Goal: Communication & Community: Ask a question

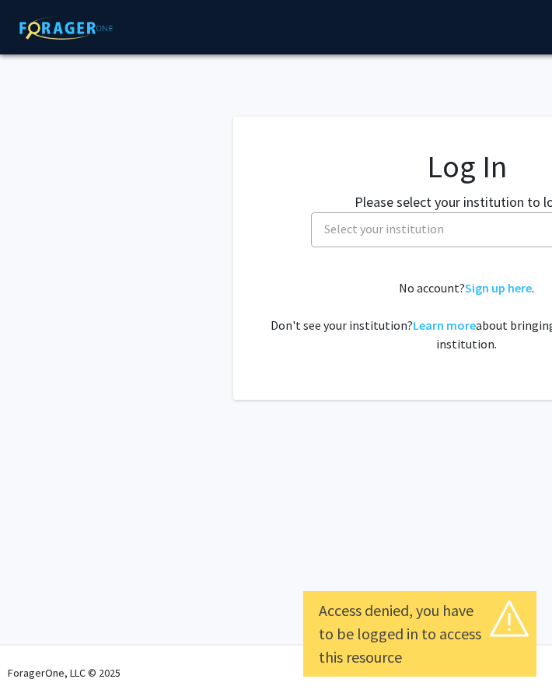
select select
click at [408, 242] on span "Select your institution" at bounding box center [469, 229] width 303 height 32
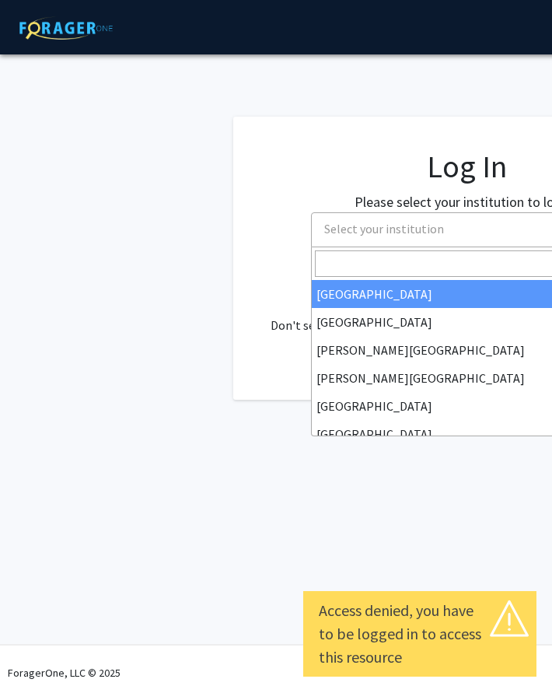
scroll to position [0, 66]
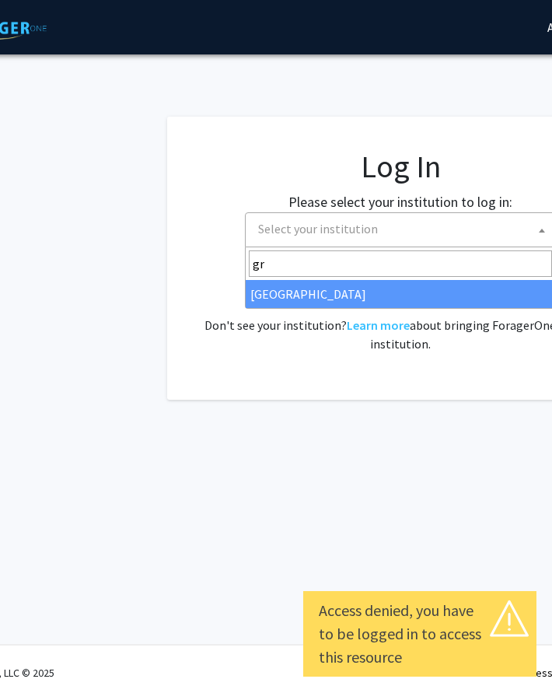
type input "gr"
select select "23"
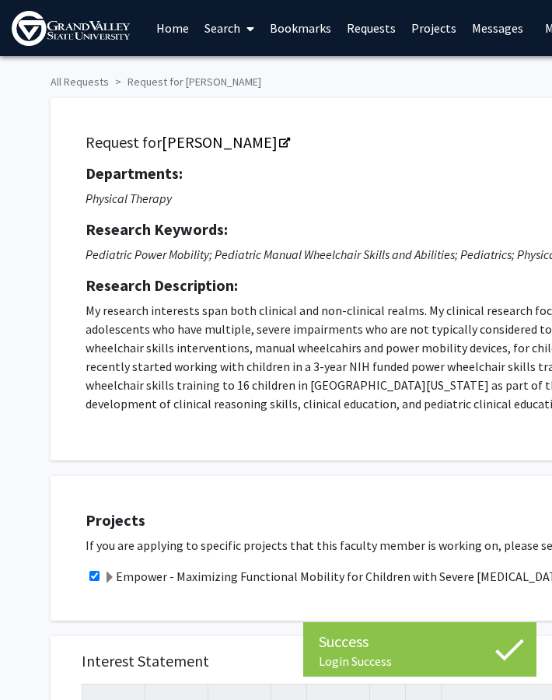
click at [176, 31] on link "Home" at bounding box center [173, 28] width 48 height 54
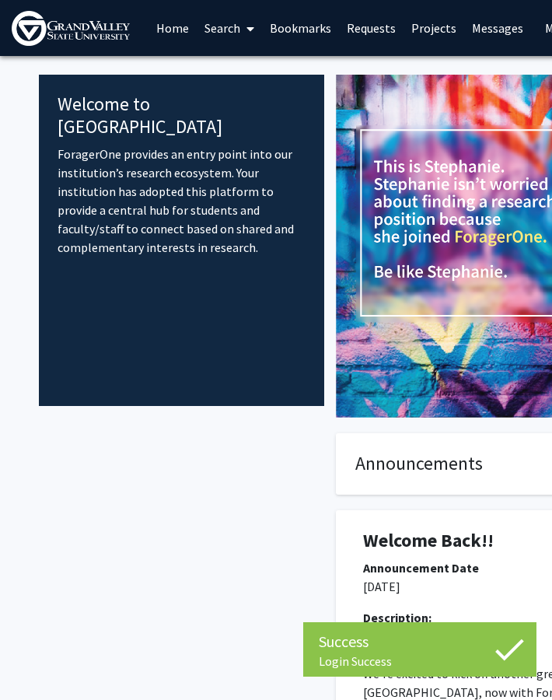
click at [226, 29] on link "Search" at bounding box center [229, 28] width 65 height 54
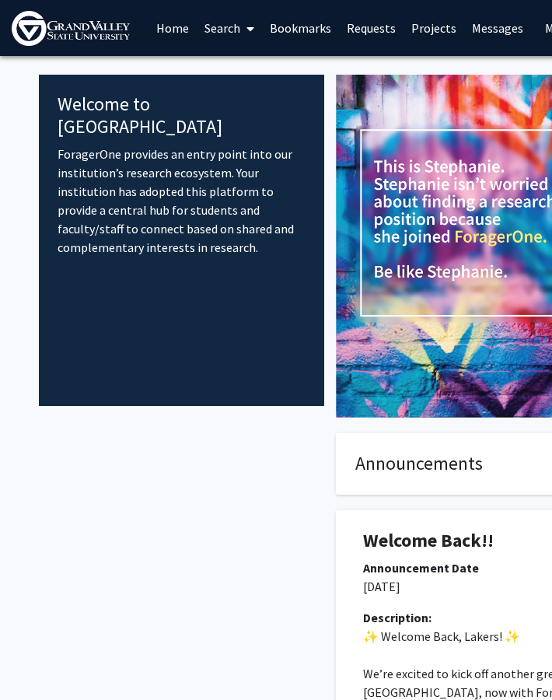
click at [224, 16] on link "Search" at bounding box center [229, 28] width 65 height 54
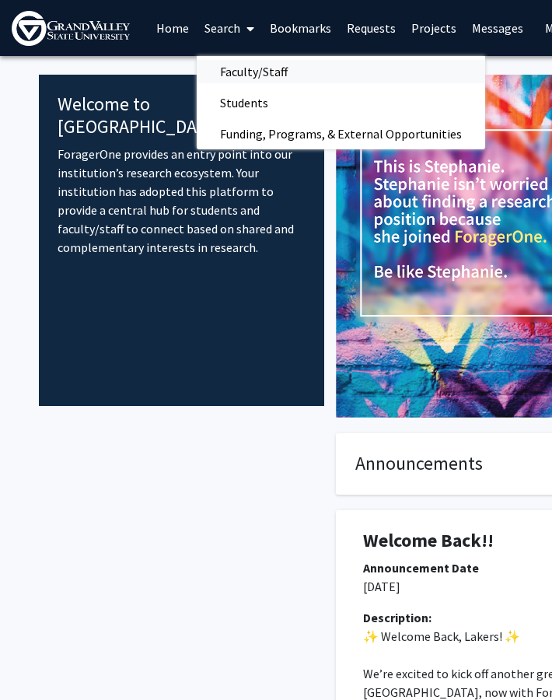
click at [239, 75] on span "Faculty/Staff" at bounding box center [254, 71] width 114 height 31
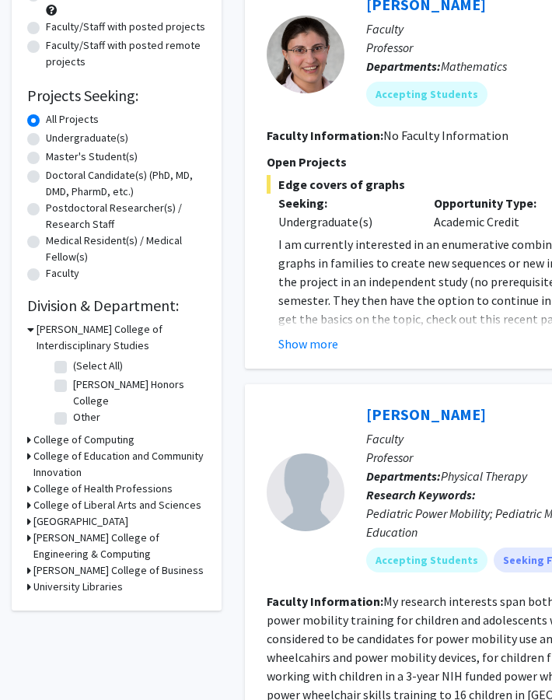
scroll to position [185, 0]
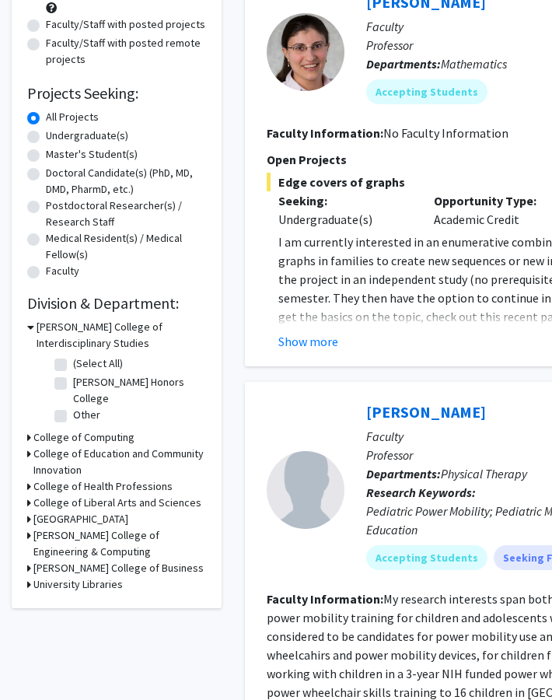
click at [100, 516] on h3 "[GEOGRAPHIC_DATA]" at bounding box center [80, 519] width 95 height 16
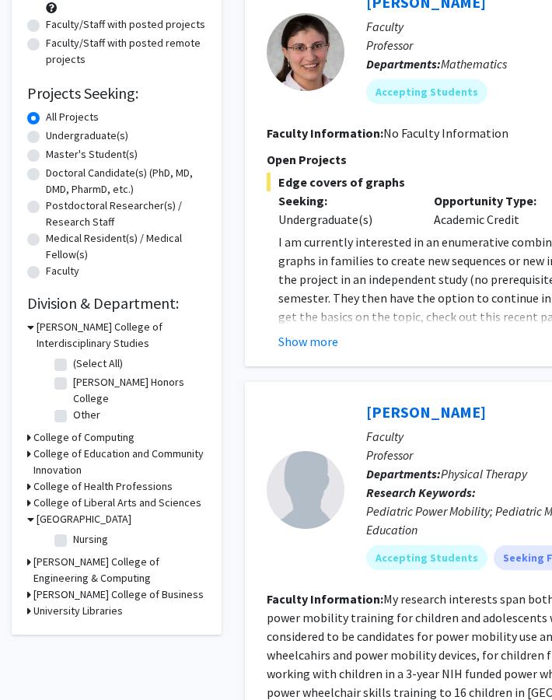
click at [73, 543] on label "Nursing" at bounding box center [90, 539] width 35 height 16
click at [73, 541] on input "Nursing" at bounding box center [78, 536] width 10 height 10
checkbox input "true"
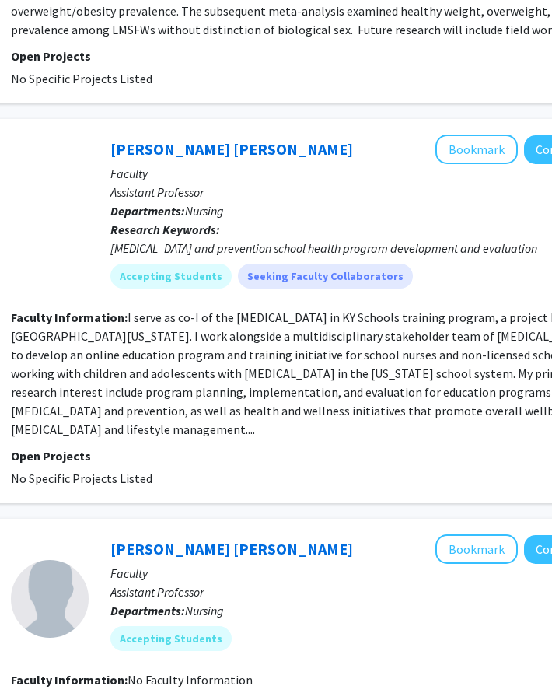
scroll to position [476, 256]
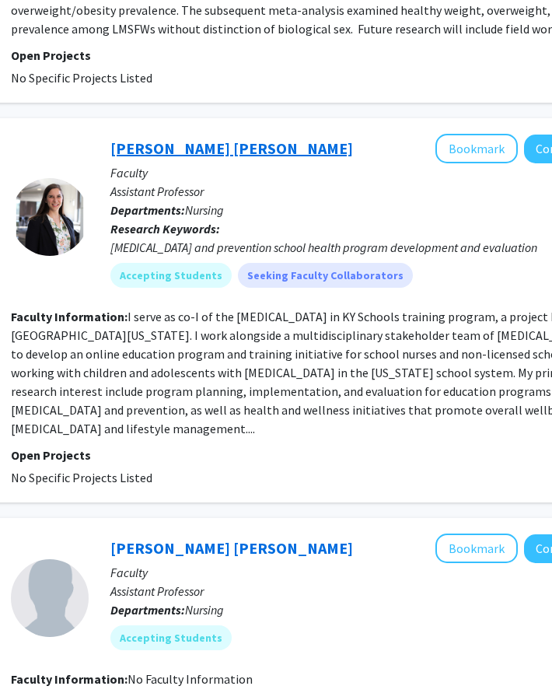
click at [170, 152] on link "[PERSON_NAME] [PERSON_NAME]" at bounding box center [231, 147] width 243 height 19
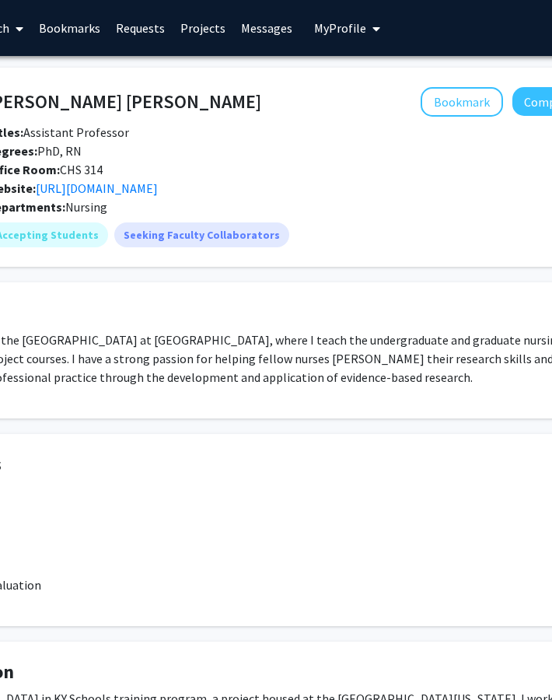
scroll to position [0, 381]
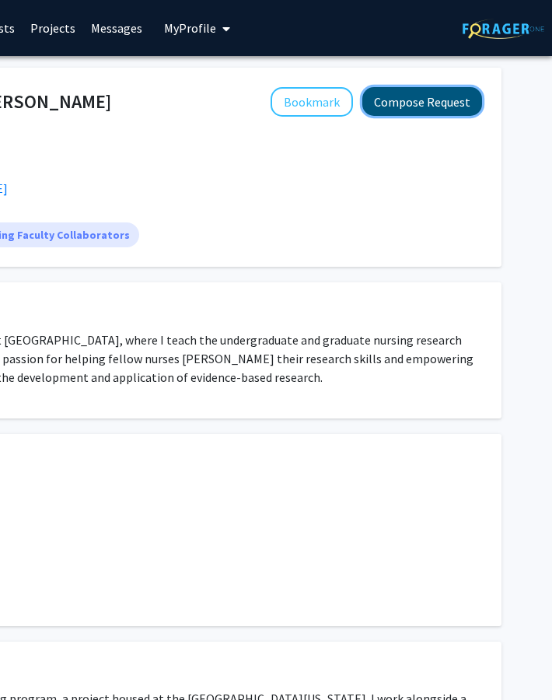
click at [405, 112] on button "Compose Request" at bounding box center [422, 101] width 120 height 29
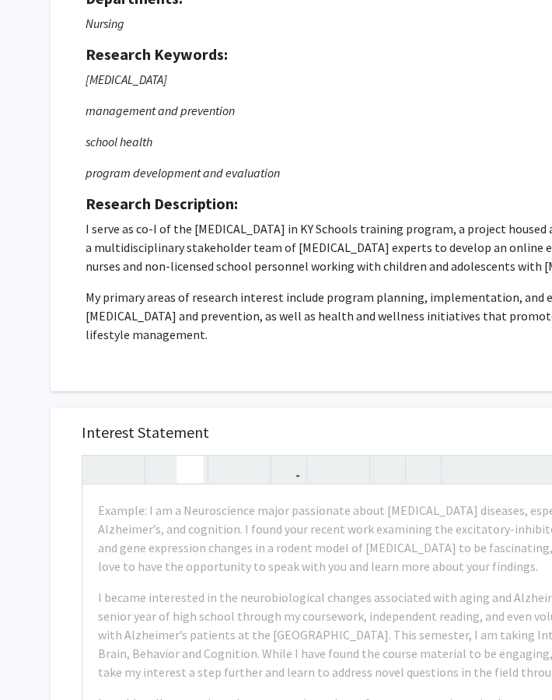
scroll to position [180, 0]
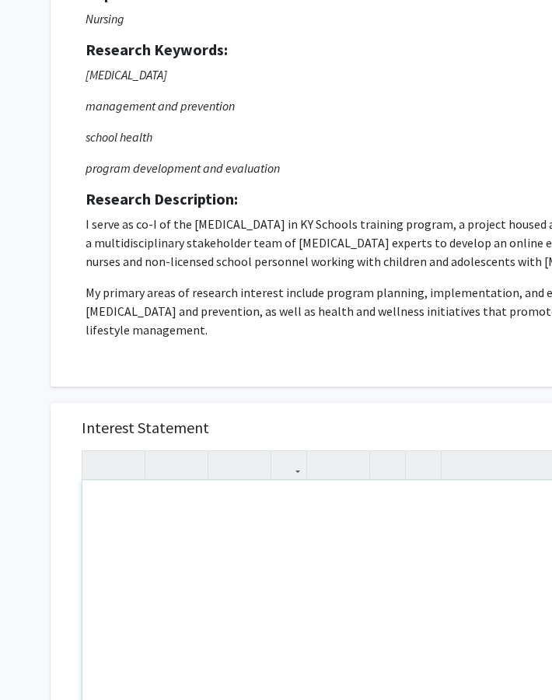
click at [198, 509] on div "Note to users with screen readers: Please press Alt+0 or Option+0 to deactivate…" at bounding box center [359, 659] width 555 height 356
type textarea "G"
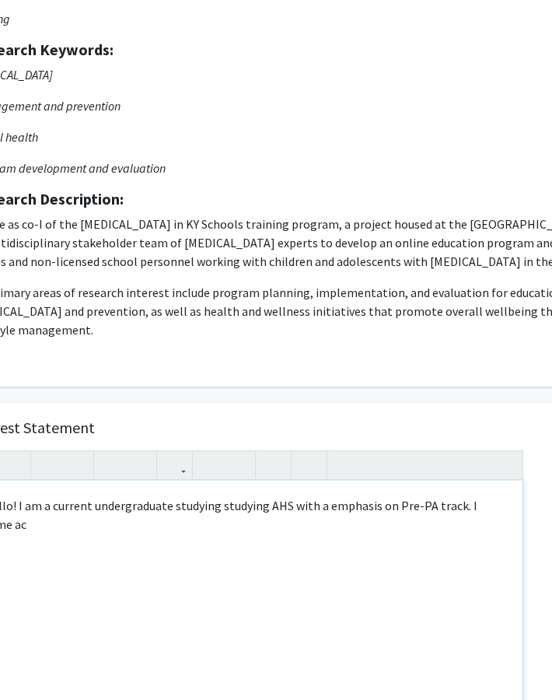
scroll to position [180, 110]
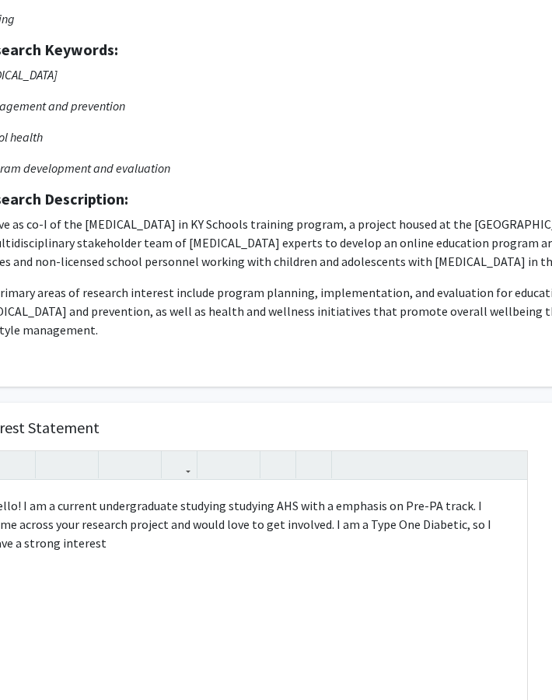
click at [339, 321] on p "My primary areas of research interest include program planning, implementation,…" at bounding box center [363, 311] width 774 height 56
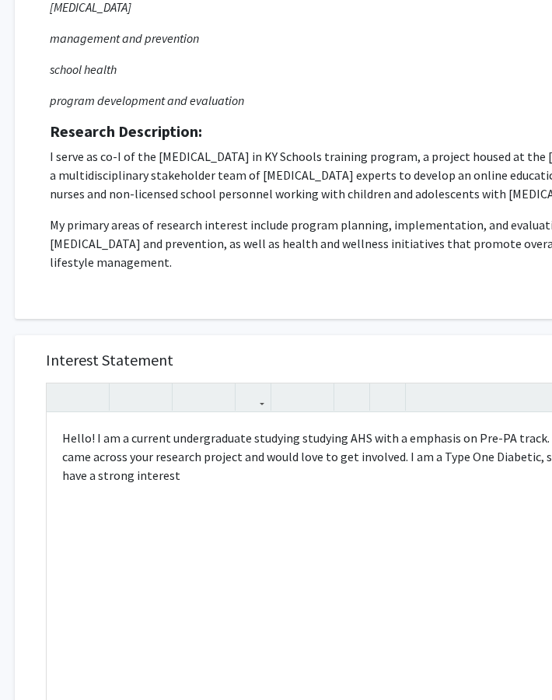
scroll to position [277, 36]
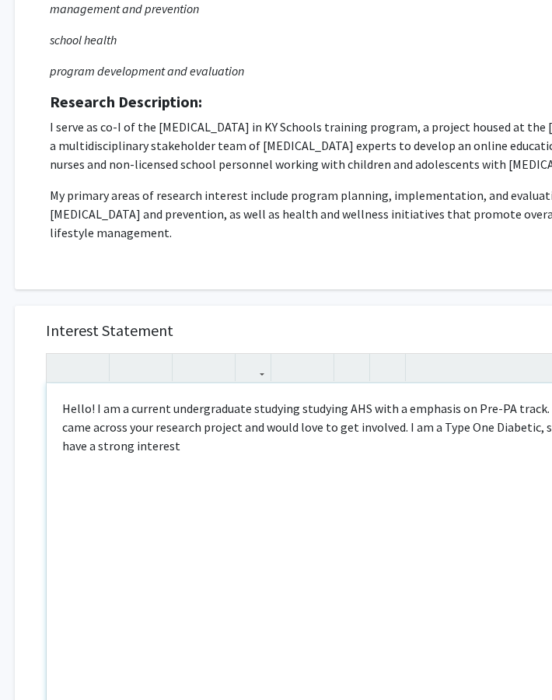
click at [149, 449] on div "Hello! I am a current undergraduate studying studying AHS with a emphasis on Pr…" at bounding box center [324, 561] width 555 height 356
click at [393, 447] on div "Hello! I am a current undergraduate studying studying AHS with a emphasis on Pr…" at bounding box center [324, 561] width 555 height 356
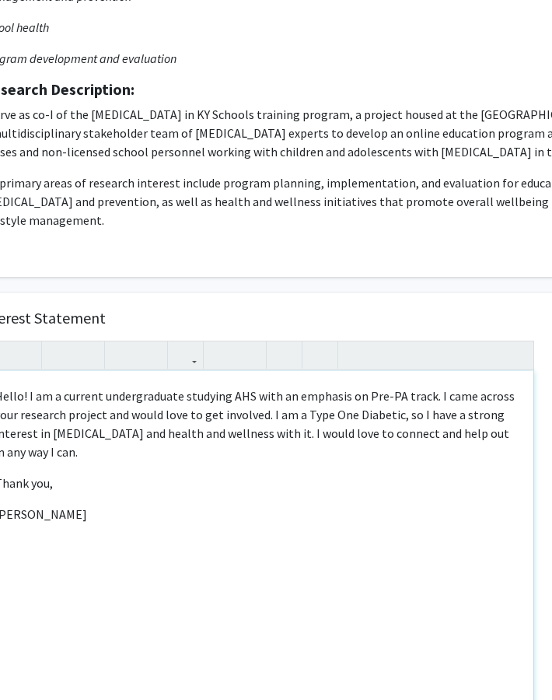
scroll to position [289, 113]
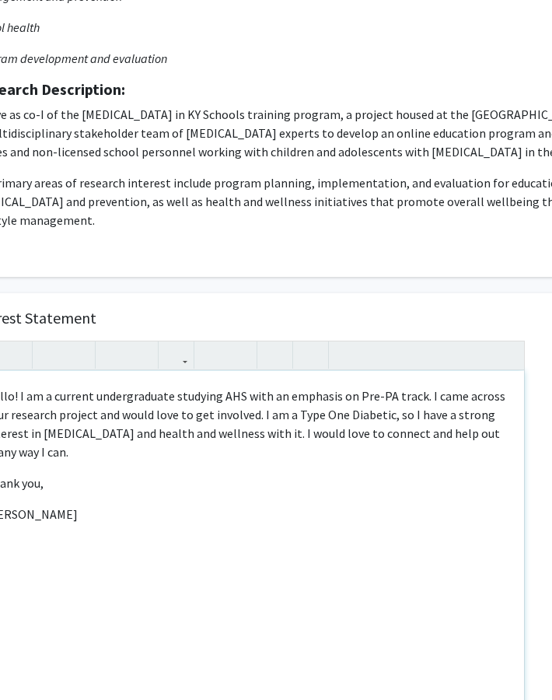
type textarea "<p>Hello! I am a current undergraduate studying AHS with an emphasis on the Pre…"
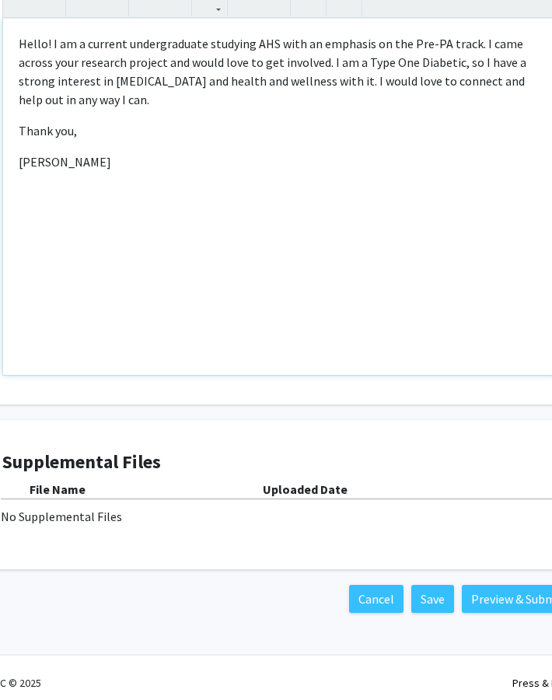
scroll to position [652, 79]
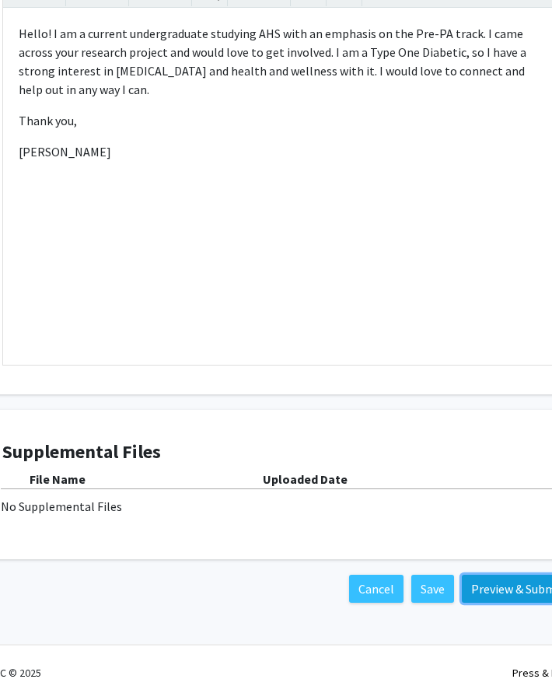
click at [505, 586] on button "Preview & Submit" at bounding box center [518, 589] width 112 height 28
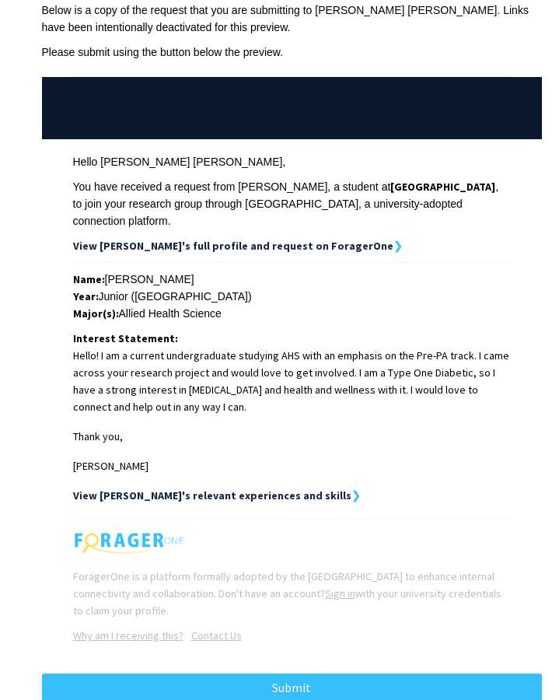
scroll to position [155, 0]
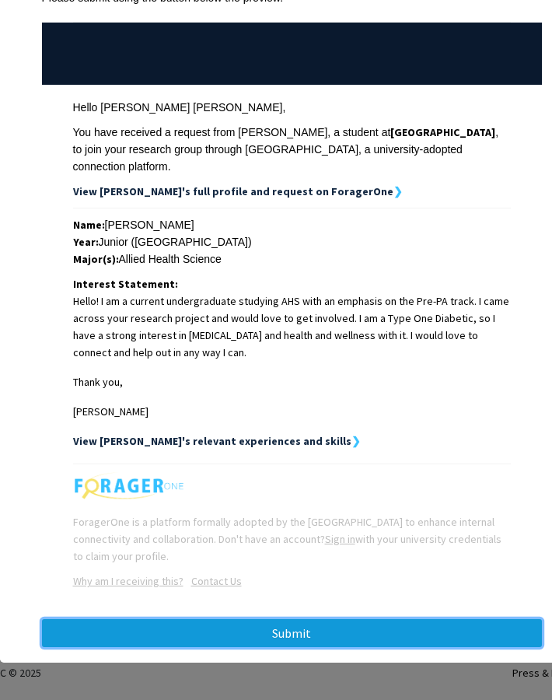
click at [296, 642] on button "Submit" at bounding box center [292, 633] width 500 height 28
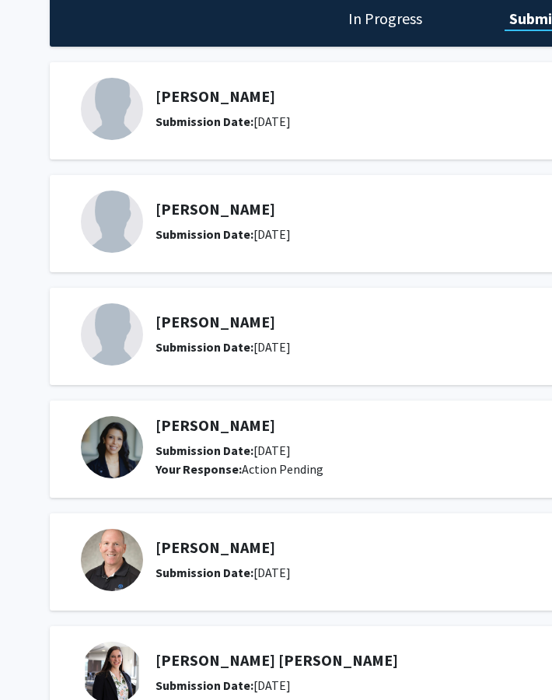
scroll to position [0, 1]
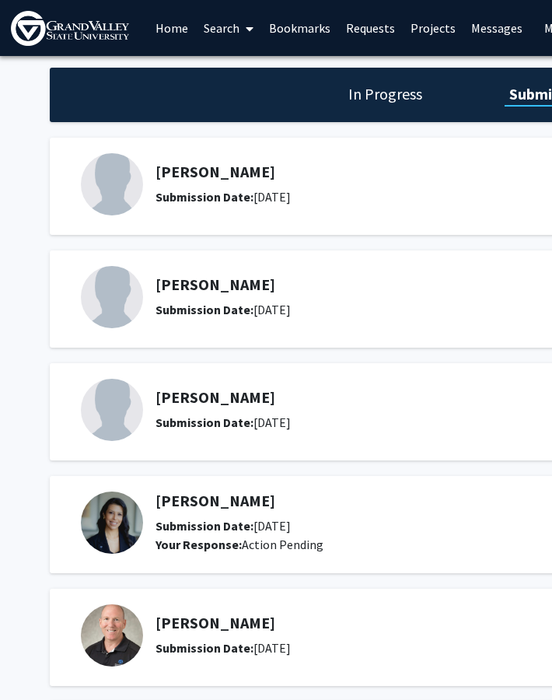
click at [176, 29] on link "Home" at bounding box center [172, 28] width 48 height 54
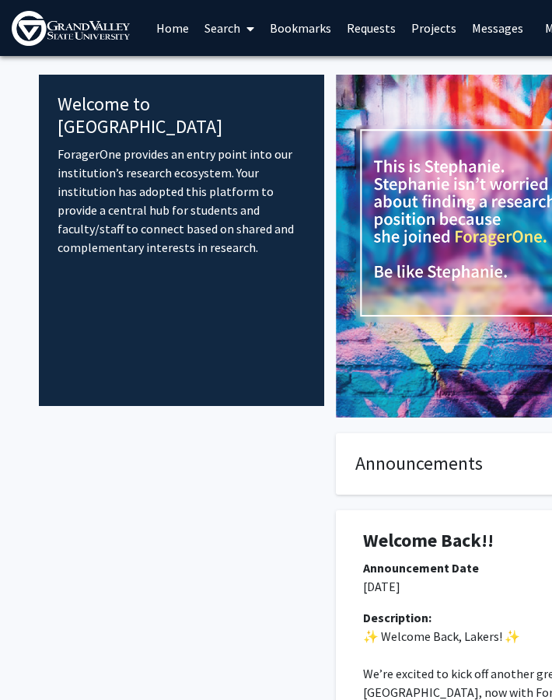
click at [237, 30] on link "Search" at bounding box center [229, 28] width 65 height 54
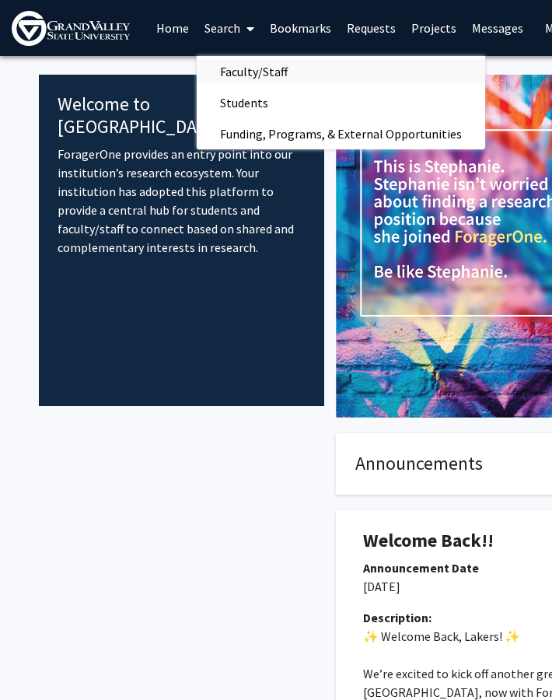
click at [252, 73] on span "Faculty/Staff" at bounding box center [254, 71] width 114 height 31
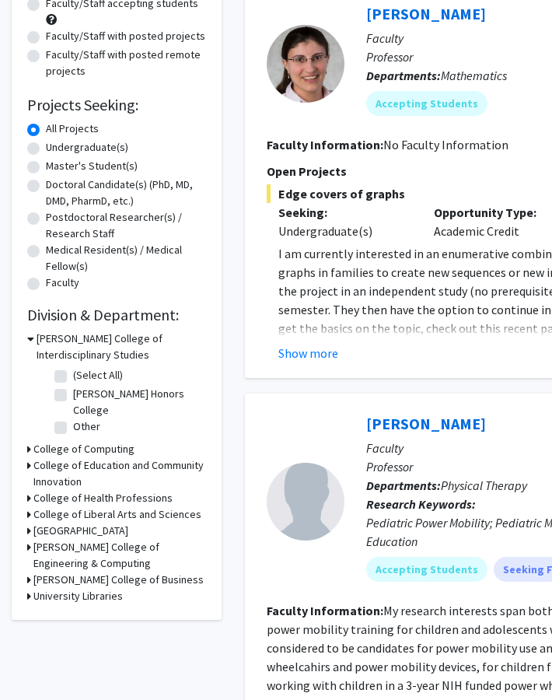
scroll to position [173, 0]
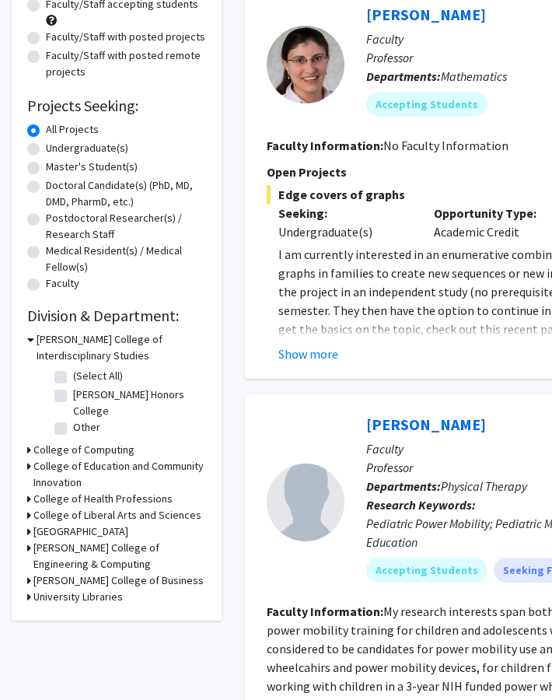
click at [84, 530] on h3 "[GEOGRAPHIC_DATA]" at bounding box center [80, 531] width 95 height 16
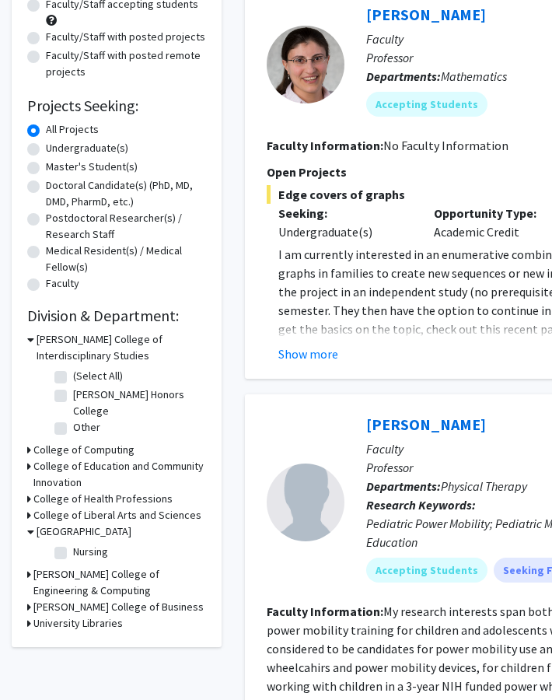
click at [73, 555] on label "Nursing" at bounding box center [90, 552] width 35 height 16
click at [73, 554] on input "Nursing" at bounding box center [78, 549] width 10 height 10
checkbox input "true"
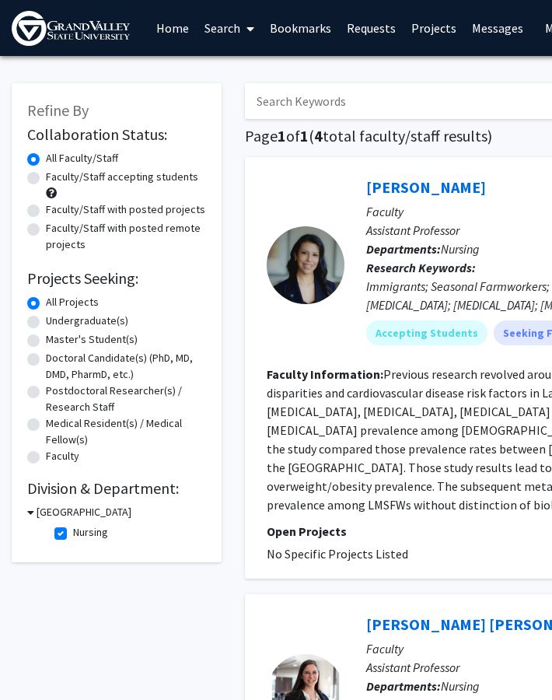
click at [73, 534] on label "Nursing" at bounding box center [90, 532] width 35 height 16
click at [73, 534] on input "Nursing" at bounding box center [78, 529] width 10 height 10
checkbox input "false"
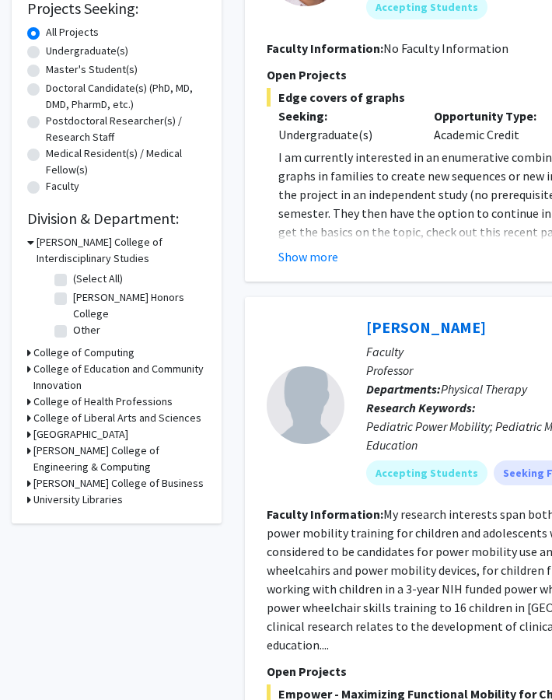
scroll to position [283, 0]
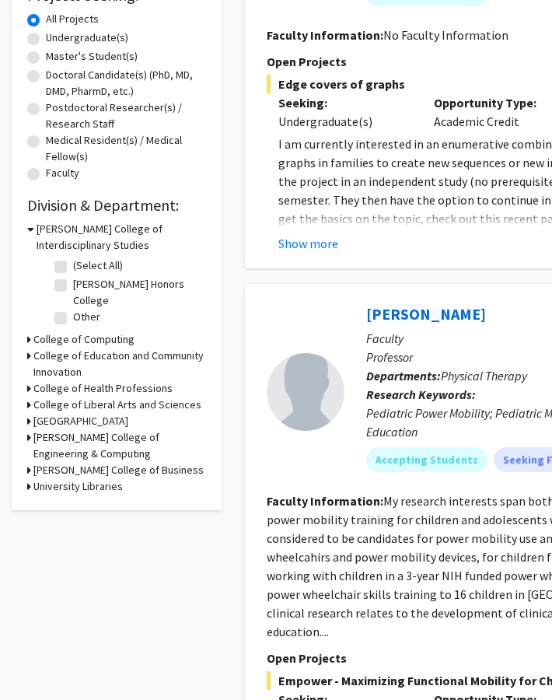
click at [89, 386] on h3 "College of Health Professions" at bounding box center [102, 388] width 139 height 16
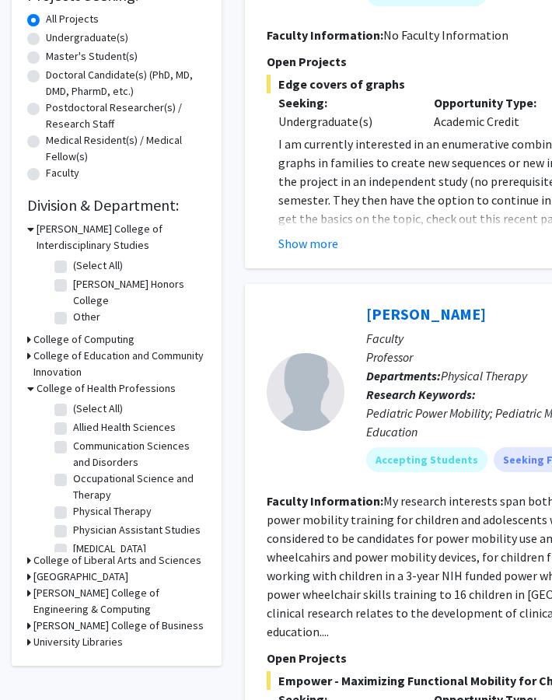
click at [73, 410] on label "(Select All)" at bounding box center [98, 409] width 50 height 16
click at [73, 410] on input "(Select All)" at bounding box center [78, 406] width 10 height 10
checkbox input "true"
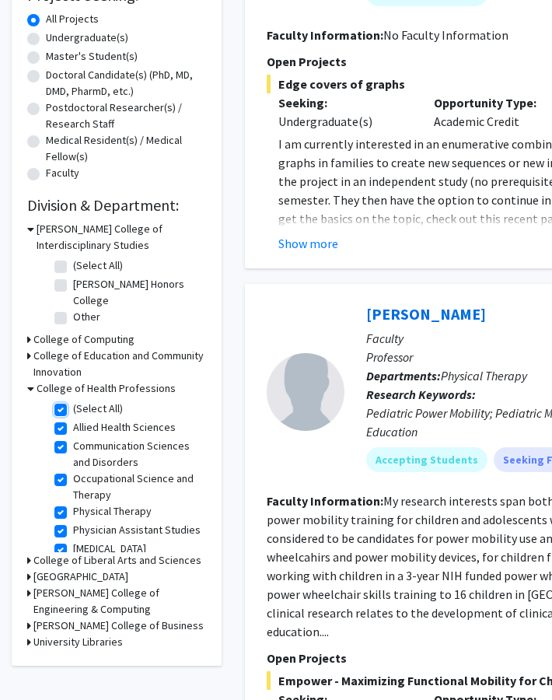
checkbox input "true"
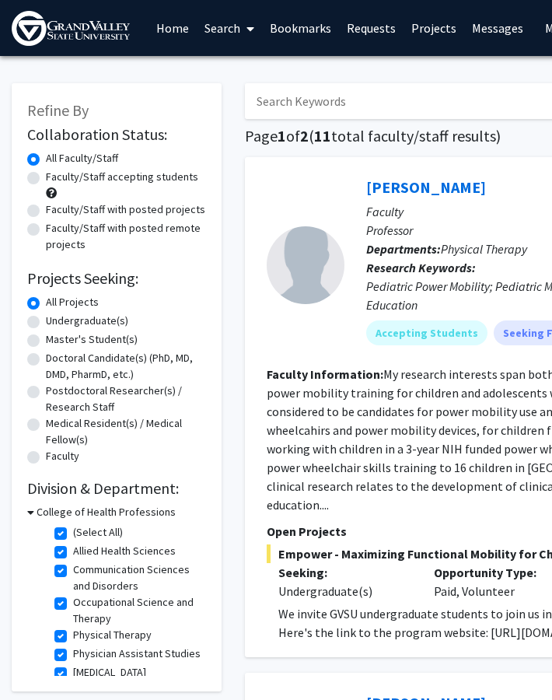
click at [116, 179] on label "Faculty/Staff accepting students" at bounding box center [122, 177] width 152 height 16
click at [56, 179] on input "Faculty/Staff accepting students" at bounding box center [51, 174] width 10 height 10
radio input "true"
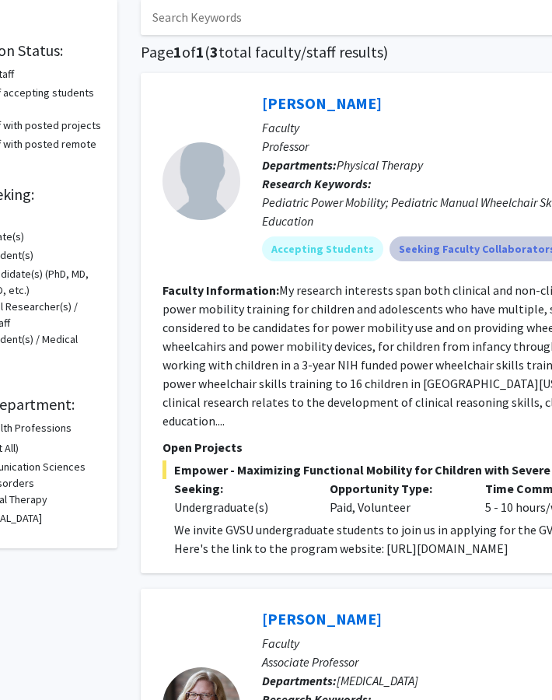
scroll to position [84, 0]
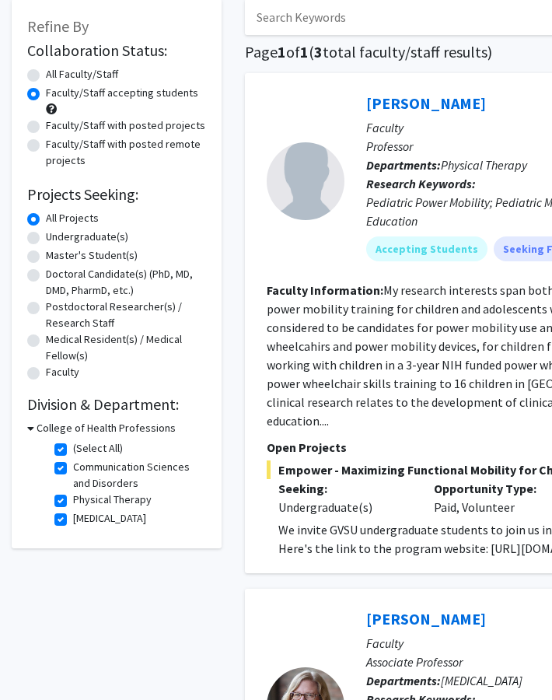
click at [73, 445] on label "(Select All)" at bounding box center [98, 448] width 50 height 16
click at [73, 445] on input "(Select All)" at bounding box center [78, 445] width 10 height 10
checkbox input "false"
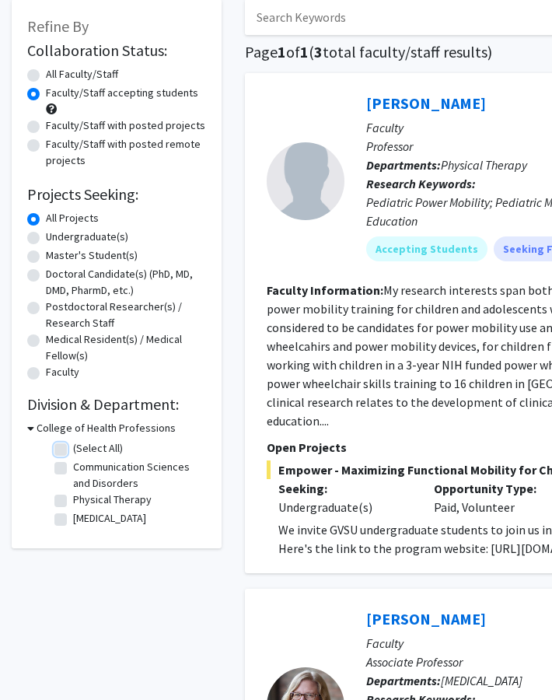
checkbox input "false"
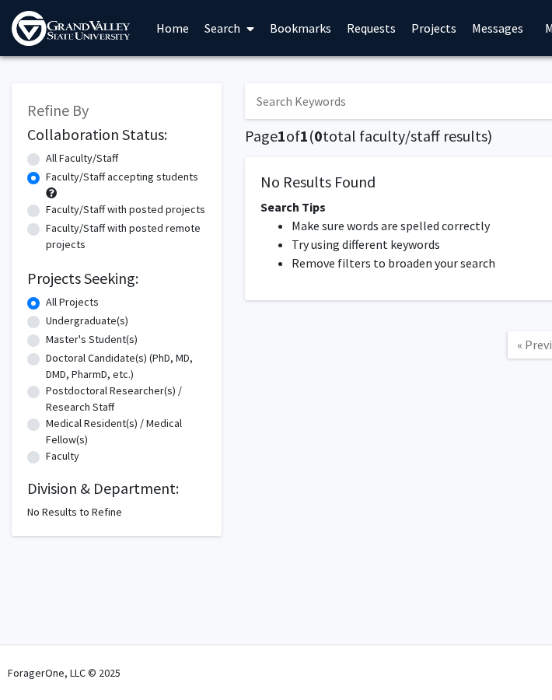
click at [82, 156] on label "All Faculty/Staff" at bounding box center [82, 158] width 72 height 16
click at [56, 156] on input "All Faculty/Staff" at bounding box center [51, 155] width 10 height 10
radio input "true"
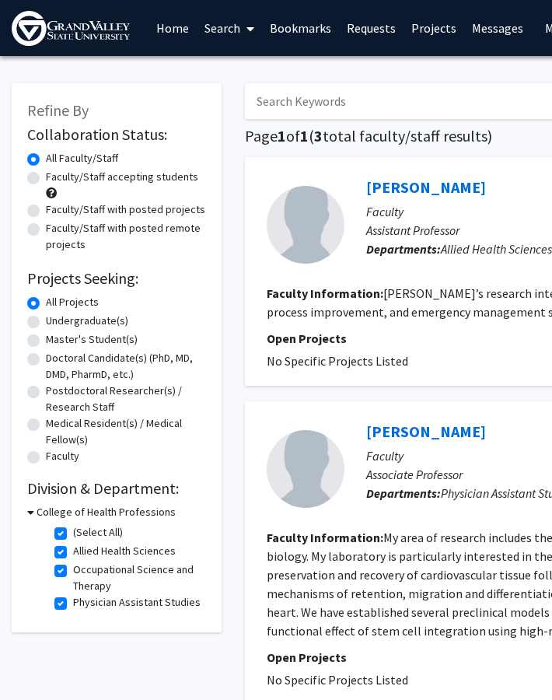
click at [73, 551] on label "Allied Health Sciences" at bounding box center [124, 551] width 103 height 16
click at [73, 551] on input "Allied Health Sciences" at bounding box center [78, 548] width 10 height 10
checkbox input "false"
checkbox input "true"
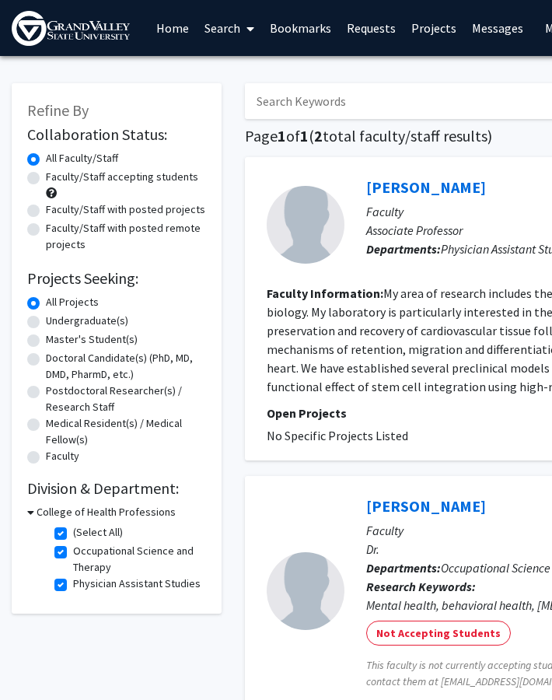
click at [73, 551] on label "Occupational Science and Therapy" at bounding box center [137, 559] width 129 height 33
click at [73, 551] on input "Occupational Science and Therapy" at bounding box center [78, 548] width 10 height 10
checkbox input "false"
checkbox input "true"
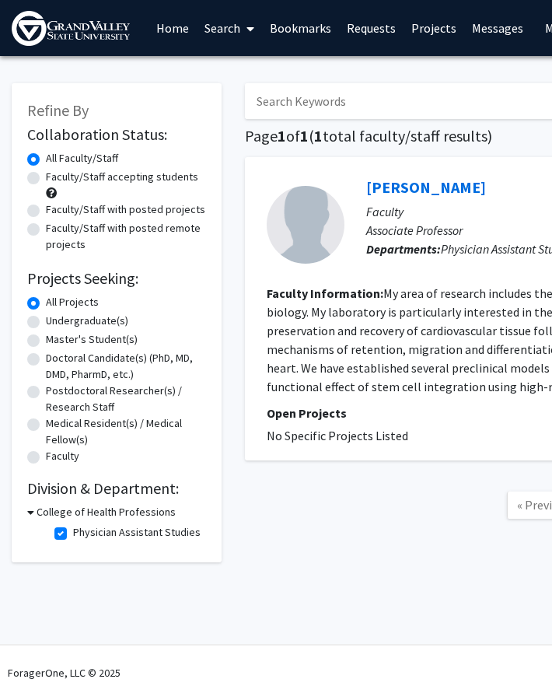
click at [73, 531] on label "Physician Assistant Studies" at bounding box center [137, 532] width 128 height 16
click at [73, 531] on input "Physician Assistant Studies" at bounding box center [78, 529] width 10 height 10
checkbox input "false"
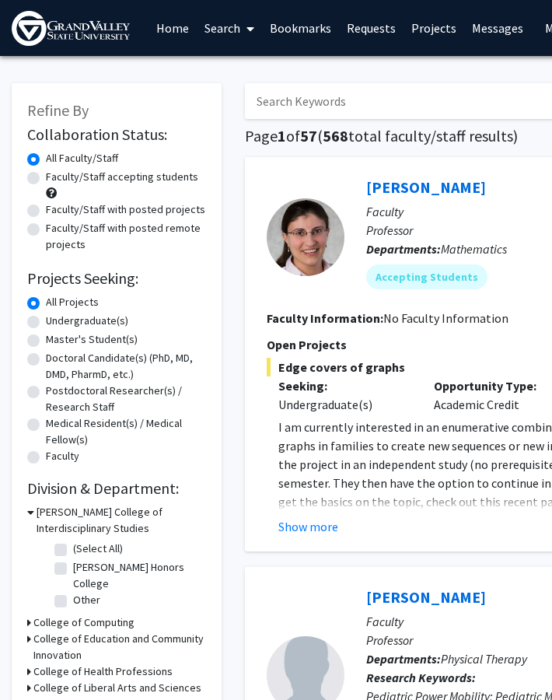
click at [95, 180] on label "Faculty/Staff accepting students" at bounding box center [122, 177] width 152 height 16
click at [56, 179] on input "Faculty/Staff accepting students" at bounding box center [51, 174] width 10 height 10
radio input "true"
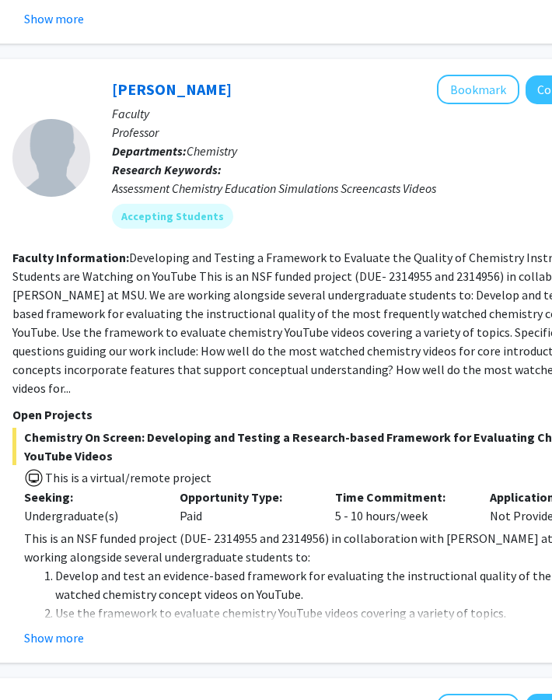
scroll to position [1974, 254]
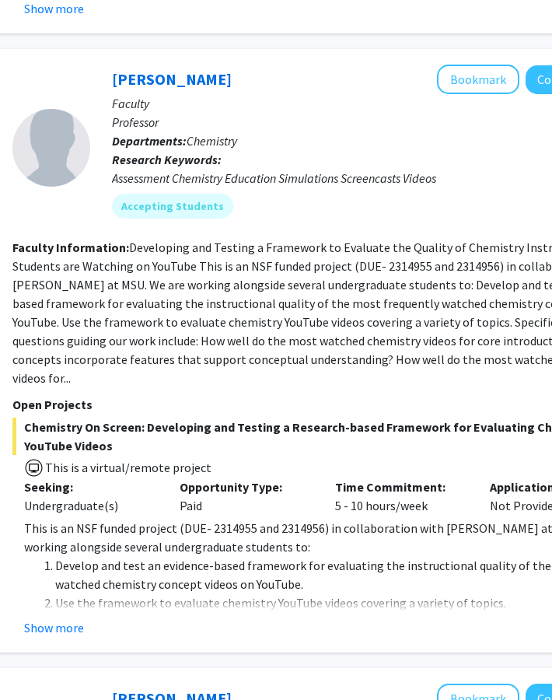
click at [69, 581] on div "Deborah Herrington Bookmark Compose Request Faculty Professor Departments: Chem…" at bounding box center [329, 351] width 677 height 604
click at [68, 618] on button "Show more" at bounding box center [54, 627] width 60 height 19
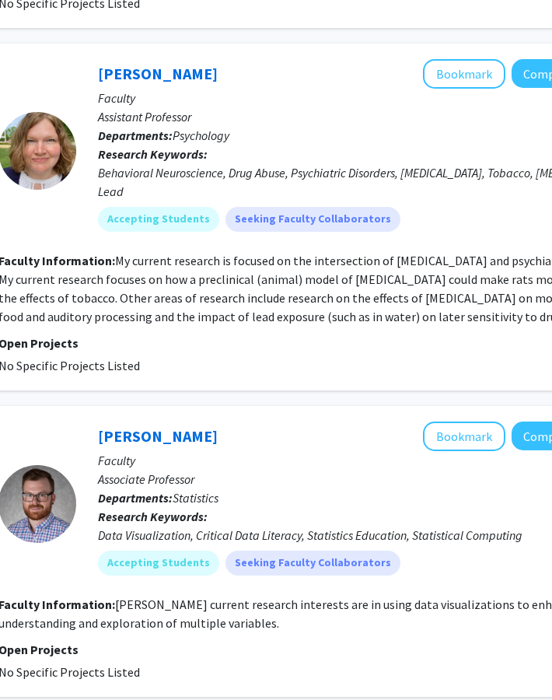
scroll to position [4688, 268]
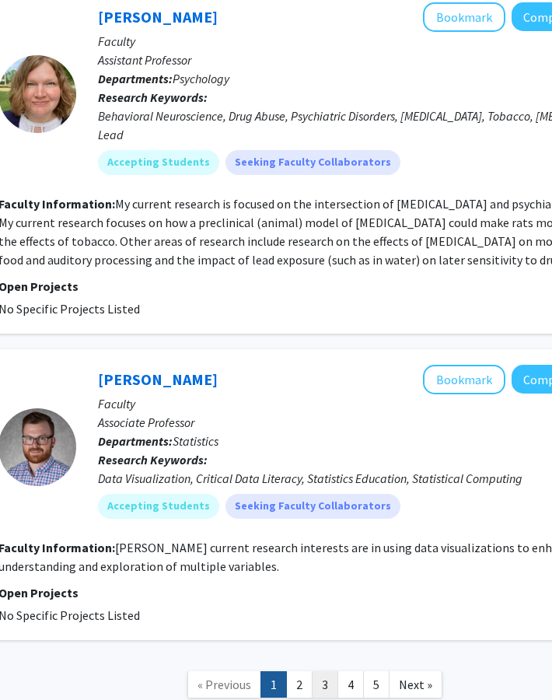
click at [323, 671] on link "3" at bounding box center [325, 684] width 26 height 27
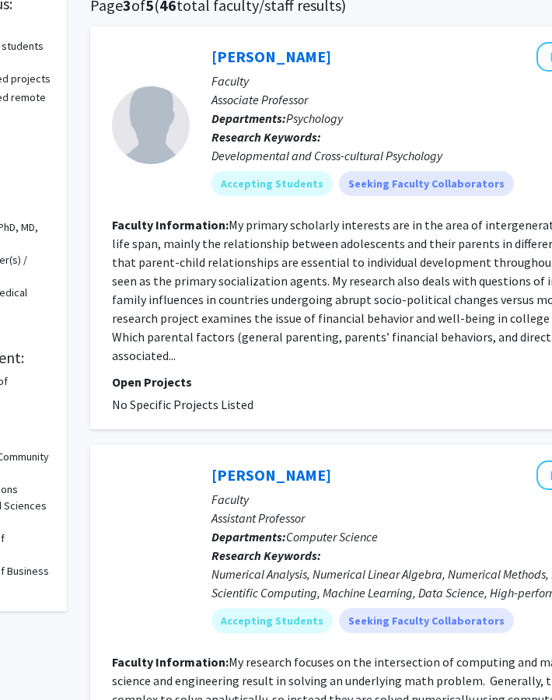
scroll to position [131, 0]
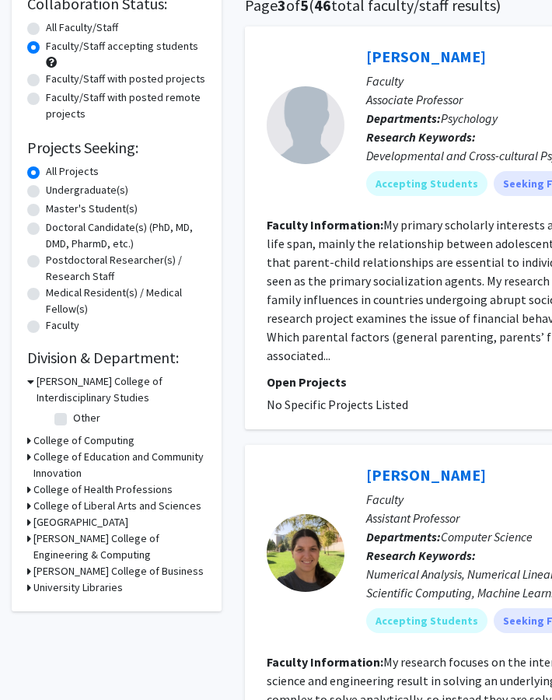
click at [83, 460] on h3 "College of Education and Community Innovation" at bounding box center [119, 465] width 173 height 33
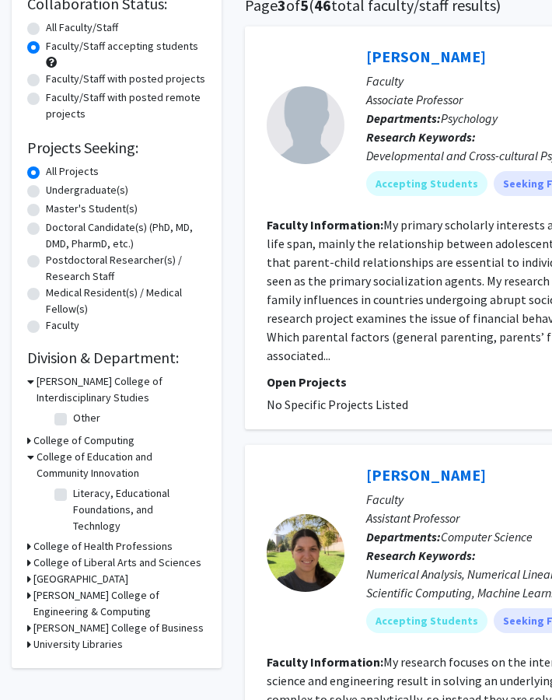
click at [73, 496] on label "Literacy, Educational Foundations, and Technlogy" at bounding box center [137, 509] width 129 height 49
click at [73, 495] on input "Literacy, Educational Foundations, and Technlogy" at bounding box center [78, 490] width 10 height 10
checkbox input "true"
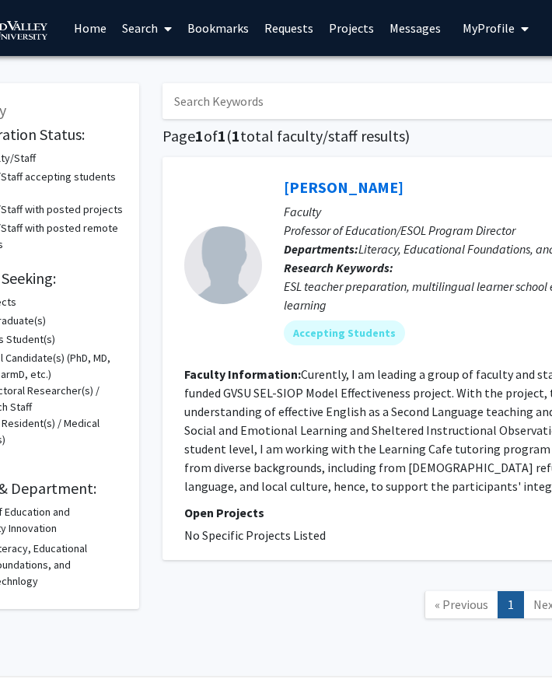
scroll to position [0, 94]
